Goal: Ask a question

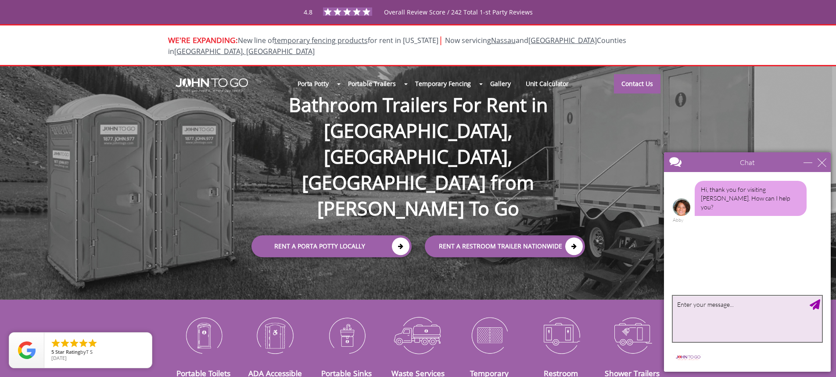
click at [705, 310] on textarea "type your message" at bounding box center [746, 319] width 149 height 46
type textarea "Do you service Sho"
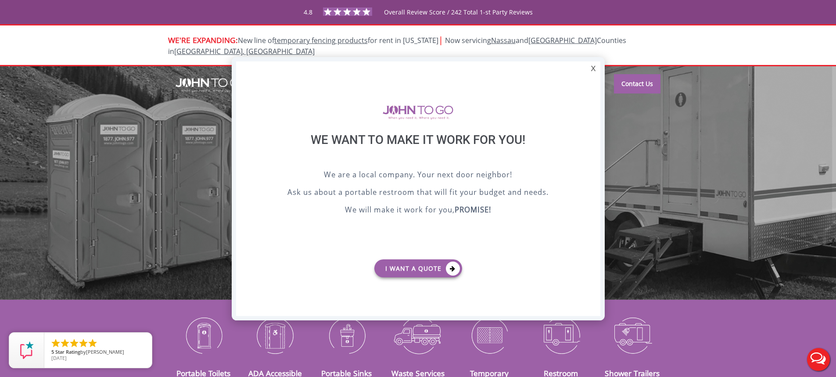
click at [658, 178] on div at bounding box center [418, 188] width 836 height 377
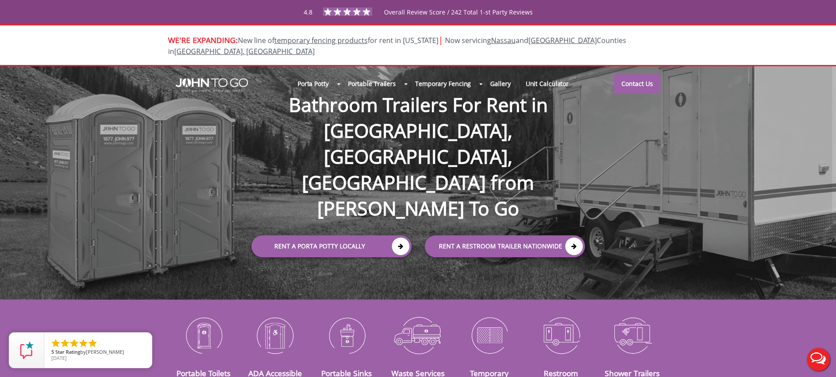
click at [818, 361] on button "Live Chat" at bounding box center [818, 359] width 35 height 35
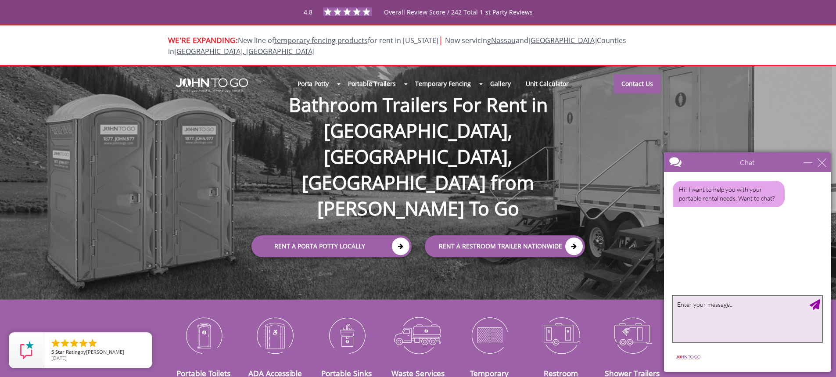
click at [725, 315] on textarea "type your message" at bounding box center [746, 319] width 149 height 46
type textarea "Do you service [GEOGRAPHIC_DATA] [GEOGRAPHIC_DATA]?"
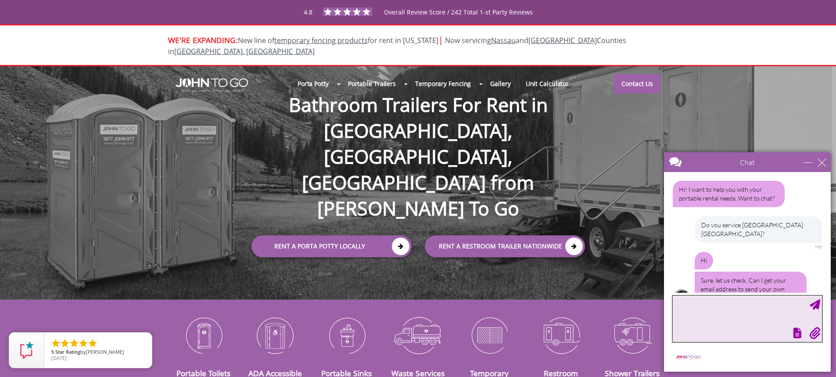
scroll to position [14, 0]
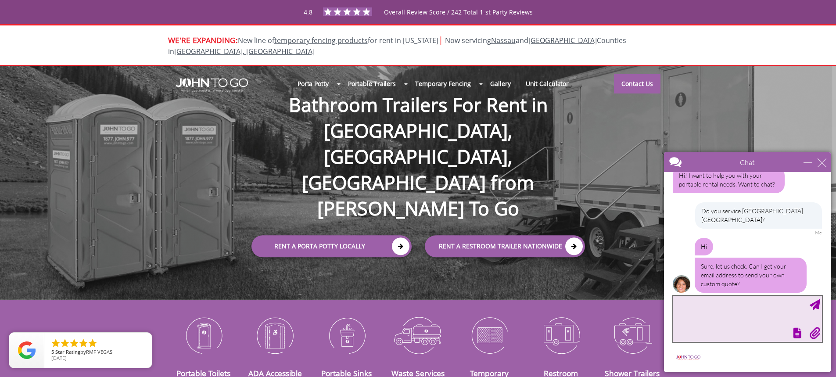
click at [683, 306] on textarea "type your message" at bounding box center [746, 319] width 149 height 46
type textarea "[PERSON_NAME][EMAIL_ADDRESS][PERSON_NAME][DOMAIN_NAME]"
click at [816, 300] on div "Send Message" at bounding box center [814, 304] width 11 height 11
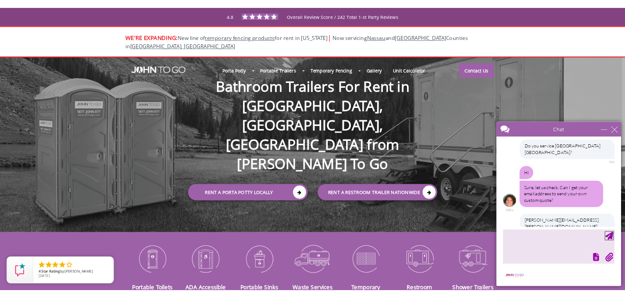
scroll to position [68, 0]
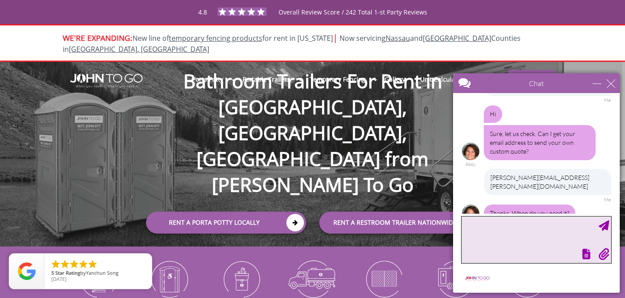
click at [508, 228] on textarea "type your message" at bounding box center [536, 240] width 149 height 46
click at [493, 235] on textarea "type your message" at bounding box center [536, 240] width 149 height 46
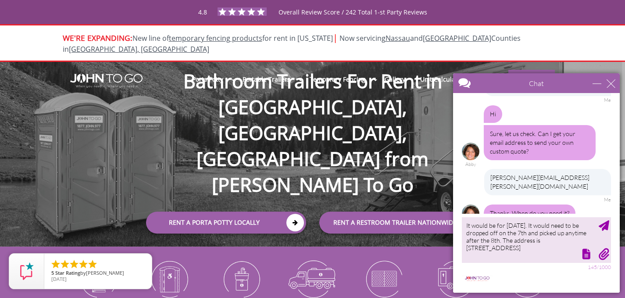
click at [558, 249] on div at bounding box center [535, 253] width 151 height 12
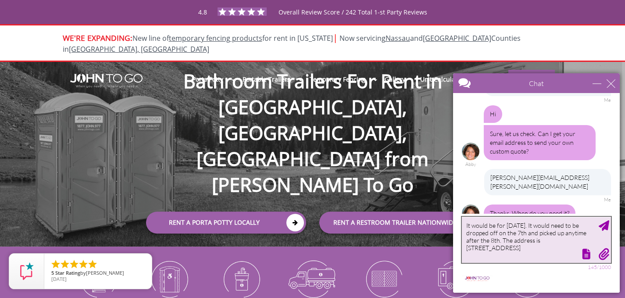
click at [596, 243] on textarea "It would be for [DATE]. It would need to be dropped off on the 7th and picked u…" at bounding box center [536, 240] width 149 height 46
type textarea "It would be for [DATE]. It would need to be dropped off on the 7th and picked u…"
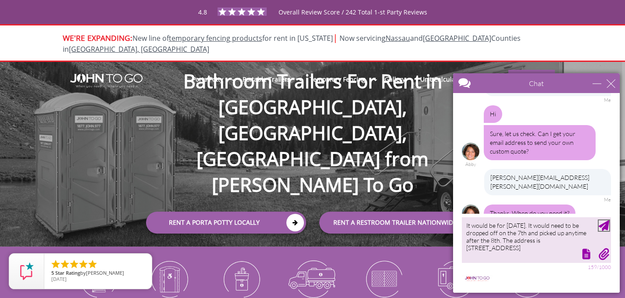
click at [607, 225] on div "Send Message" at bounding box center [604, 225] width 11 height 11
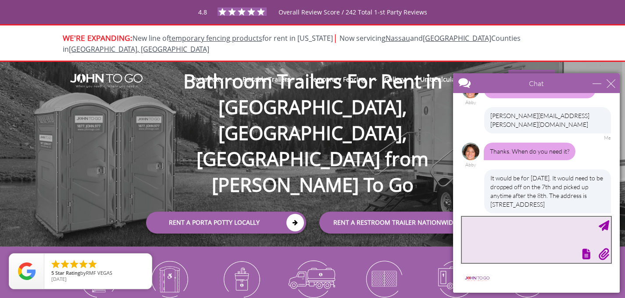
scroll to position [200, 0]
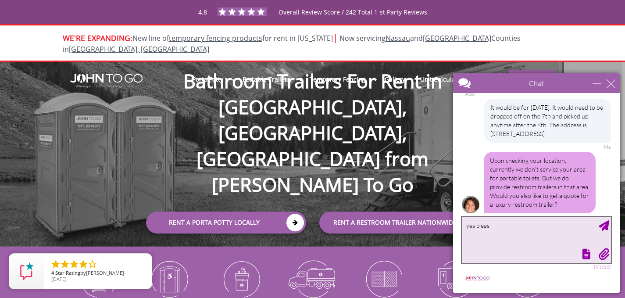
type textarea "yes please"
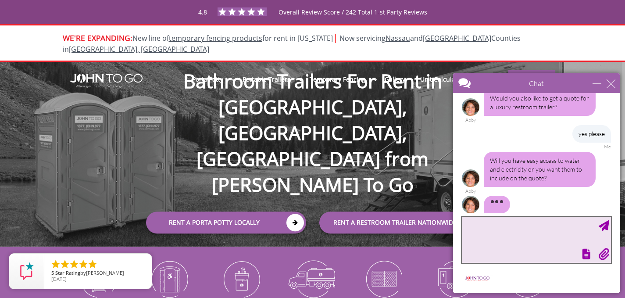
scroll to position [271, 0]
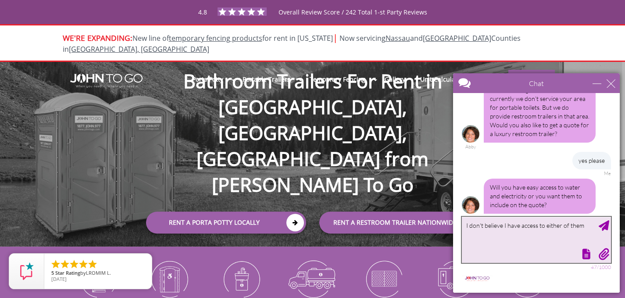
type textarea "I don't believe I have access to either of them"
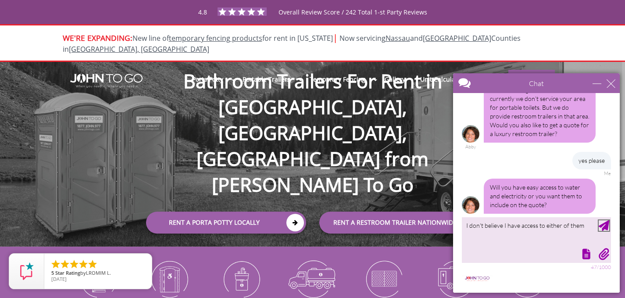
click at [605, 223] on div "Send Message" at bounding box center [604, 225] width 11 height 11
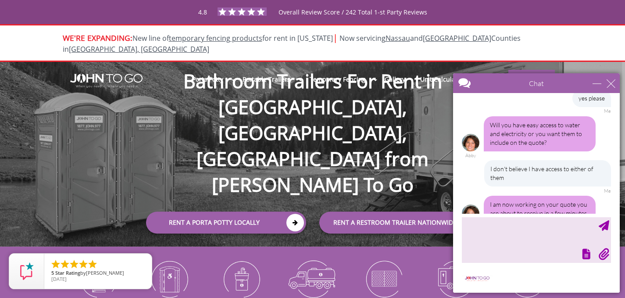
scroll to position [342, 0]
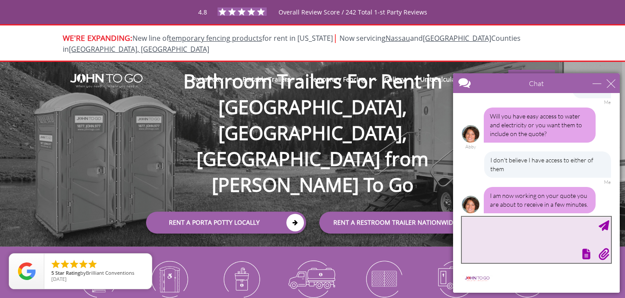
click at [486, 225] on textarea "type your message" at bounding box center [536, 240] width 149 height 46
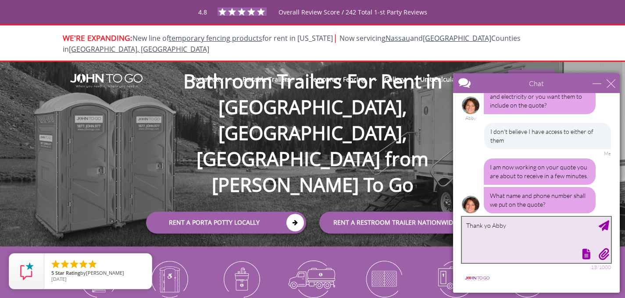
drag, startPoint x: 489, startPoint y: 224, endPoint x: 493, endPoint y: 229, distance: 6.6
click at [489, 225] on textarea "Thank yo Abby" at bounding box center [536, 240] width 149 height 46
type textarea "Thank you [PERSON_NAME]"
click at [549, 228] on textarea "Thank you [PERSON_NAME]" at bounding box center [536, 240] width 149 height 46
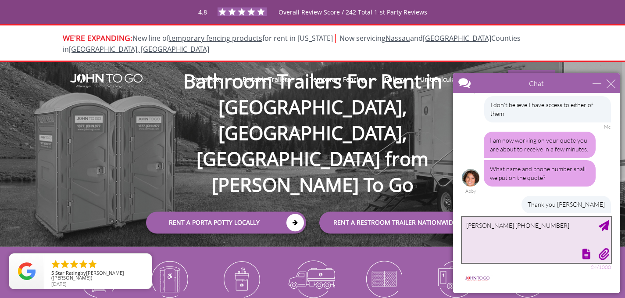
type textarea "[PERSON_NAME] [PHONE_NUMBER]"
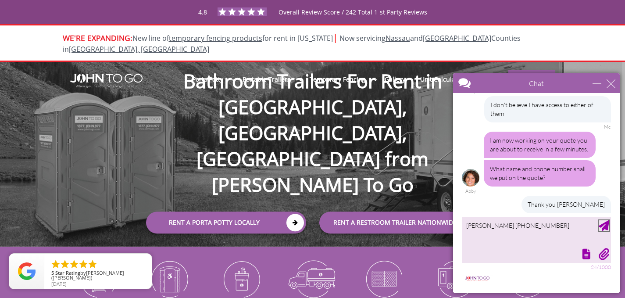
click at [601, 227] on div "Send Message" at bounding box center [604, 225] width 11 height 11
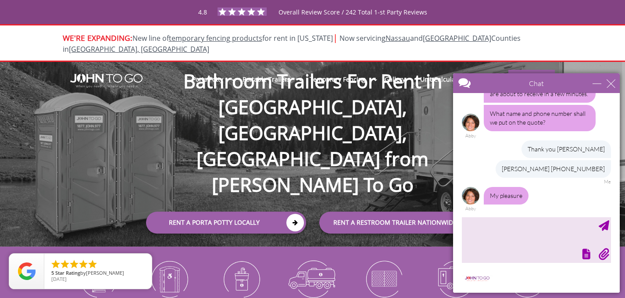
scroll to position [443, 0]
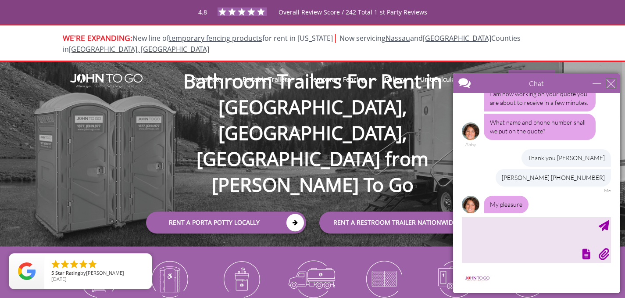
click at [611, 87] on div "close" at bounding box center [611, 83] width 9 height 9
type input "Continue Chat"
type input "End Chat"
